Goal: Task Accomplishment & Management: Use online tool/utility

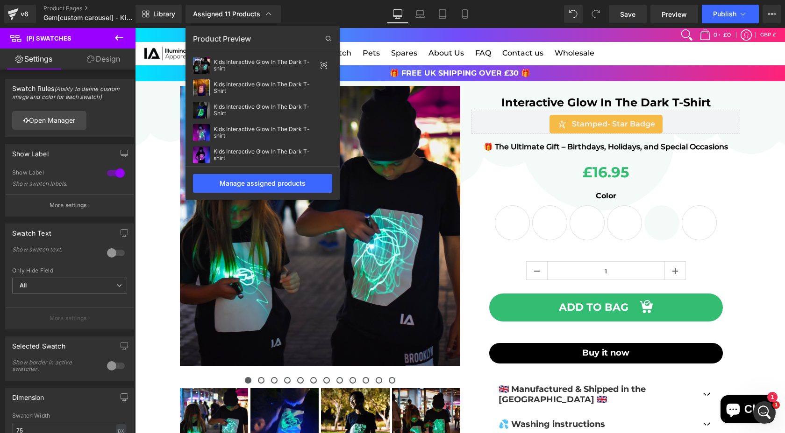
click at [518, 220] on div at bounding box center [460, 230] width 650 height 405
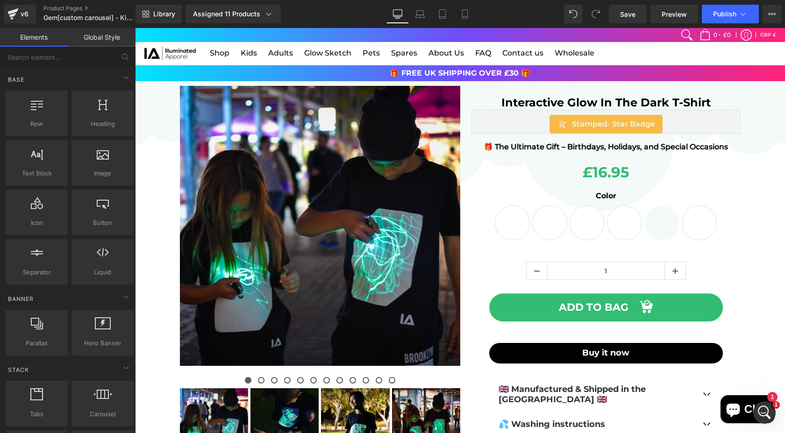
click at [539, 220] on span "Blue & Green Glow" at bounding box center [549, 223] width 35 height 35
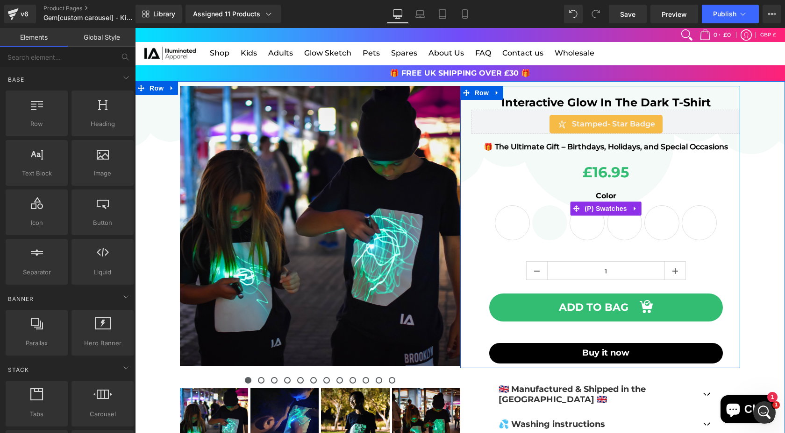
drag, startPoint x: 595, startPoint y: 219, endPoint x: 604, endPoint y: 219, distance: 9.3
click at [595, 219] on span "White & Pink Glow" at bounding box center [586, 223] width 35 height 35
click at [655, 218] on span "White & Green Glow" at bounding box center [661, 223] width 35 height 35
click at [702, 214] on span "Blue & Pink Glow" at bounding box center [698, 223] width 35 height 35
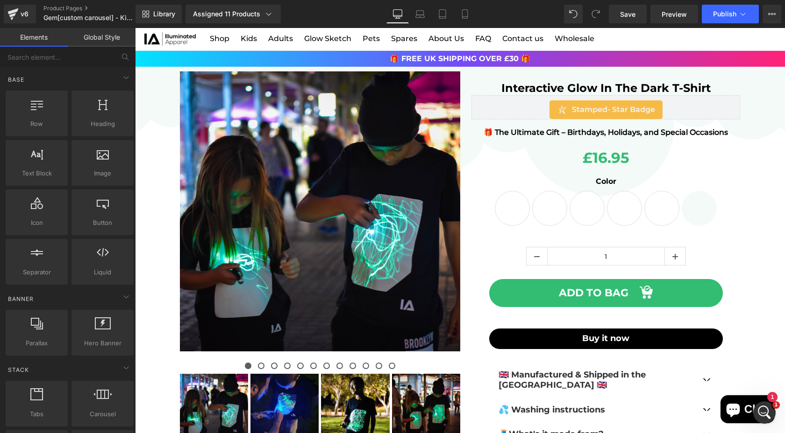
scroll to position [15, 0]
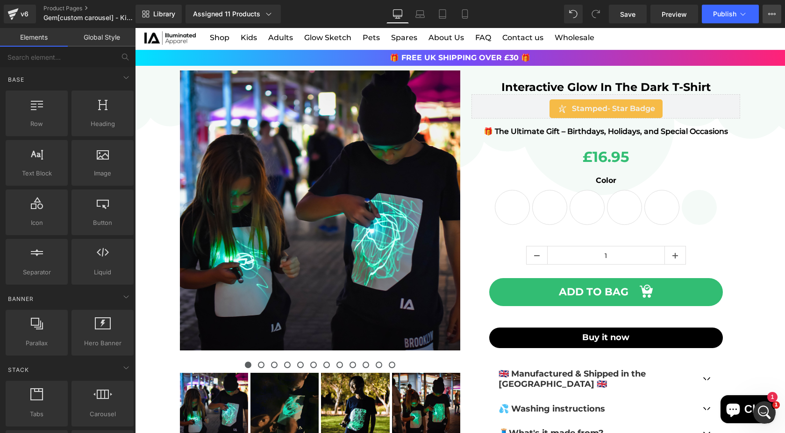
click at [775, 14] on button "View Live Page View with current Template Save Template to Library Schedule Pub…" at bounding box center [771, 14] width 19 height 19
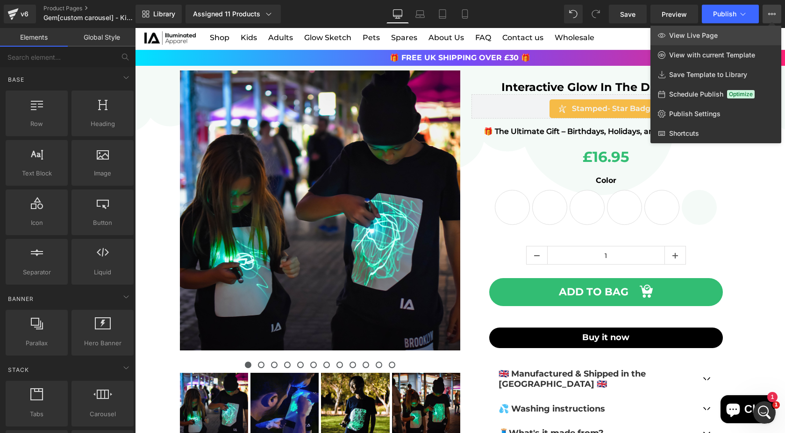
click at [674, 40] on link "View Live Page" at bounding box center [715, 36] width 131 height 20
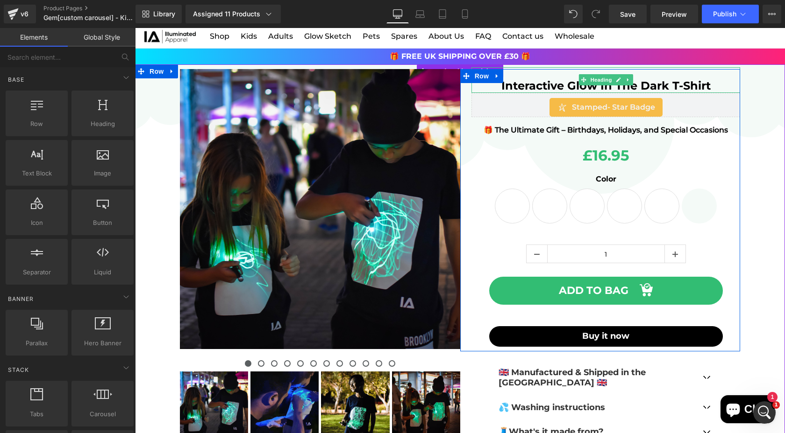
scroll to position [0, 0]
